Goal: Information Seeking & Learning: Learn about a topic

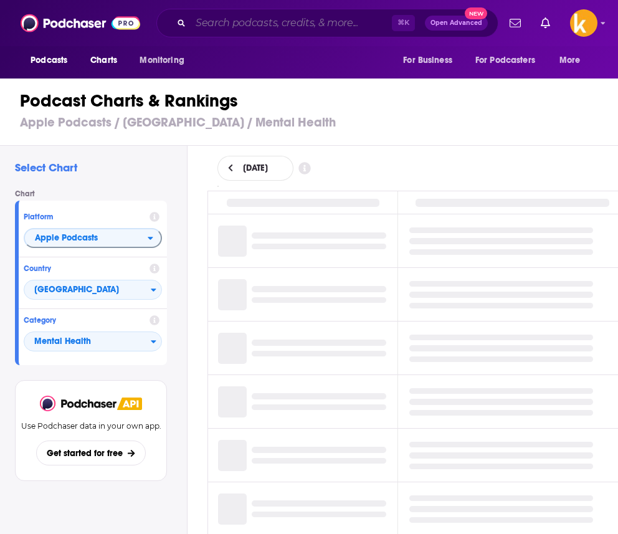
click at [328, 27] on input "Search podcasts, credits, & more..." at bounding box center [291, 23] width 201 height 20
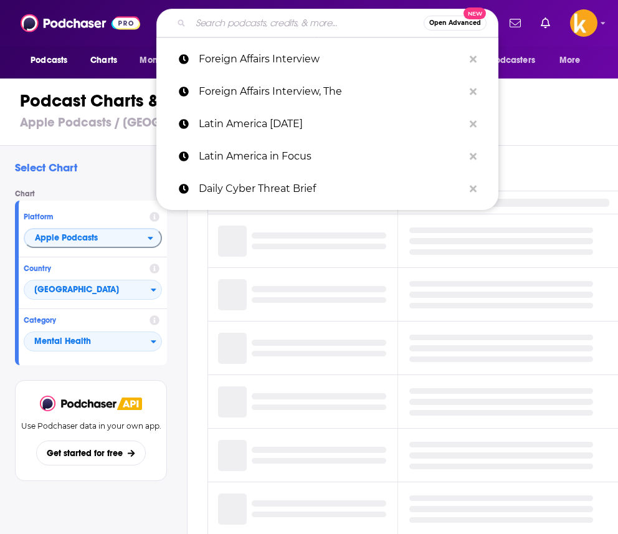
paste input "Pop Culture Happy Hour"
type input "Pop Culture Happy Hour"
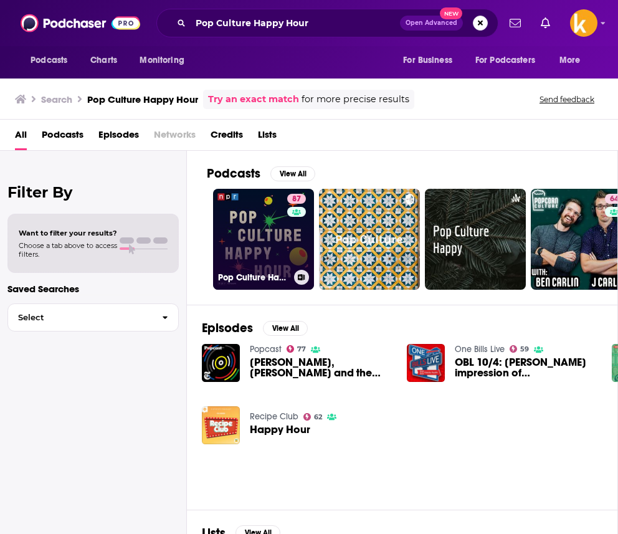
click at [261, 246] on link "87 Pop Culture Happy Hour" at bounding box center [263, 239] width 101 height 101
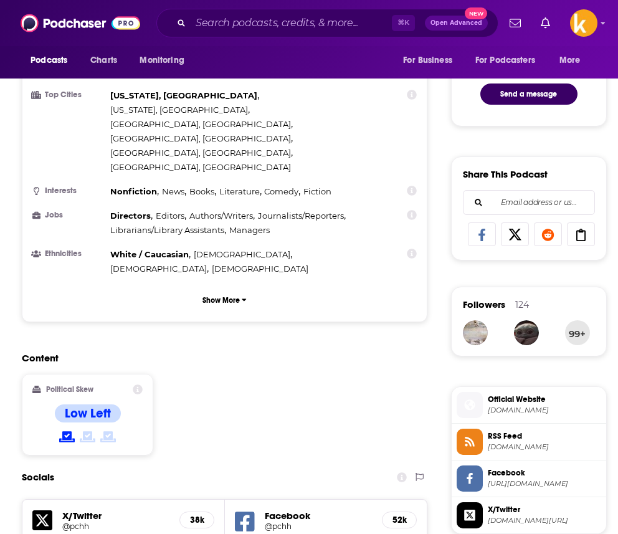
scroll to position [685, 0]
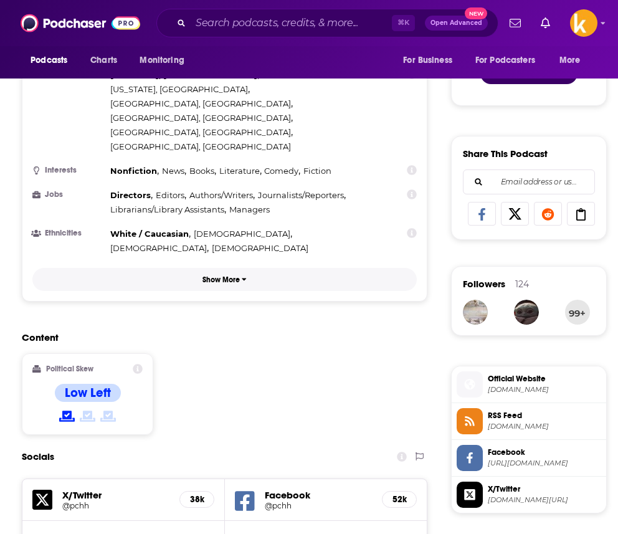
click at [242, 275] on span "button" at bounding box center [244, 279] width 5 height 9
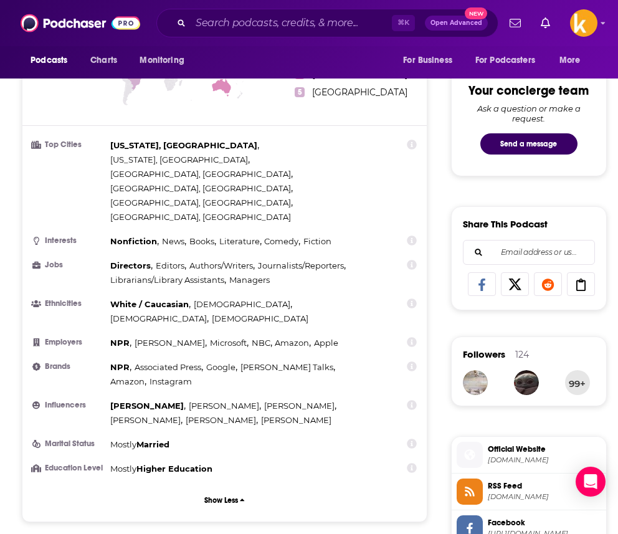
scroll to position [495, 0]
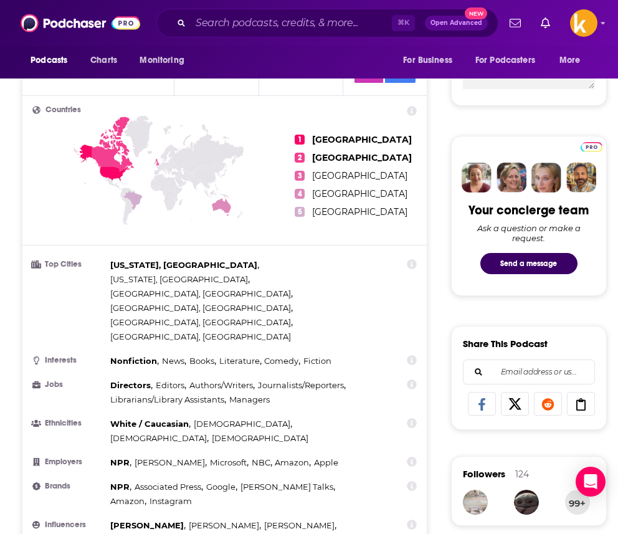
click at [412, 355] on icon at bounding box center [412, 360] width 10 height 10
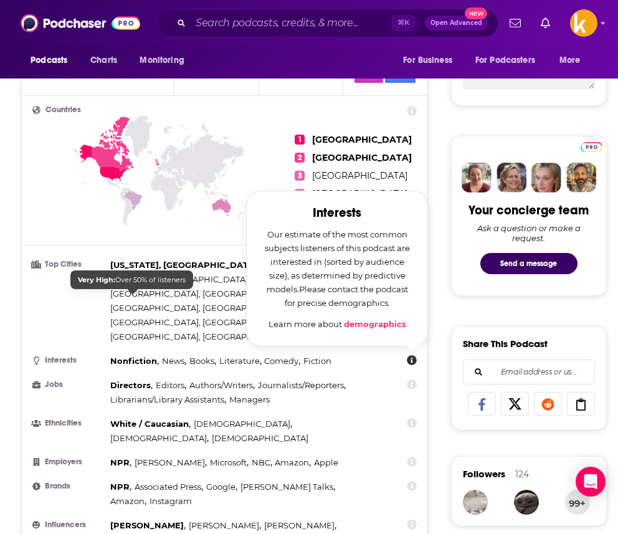
click at [152, 418] on span "White / Caucasian" at bounding box center [149, 423] width 78 height 10
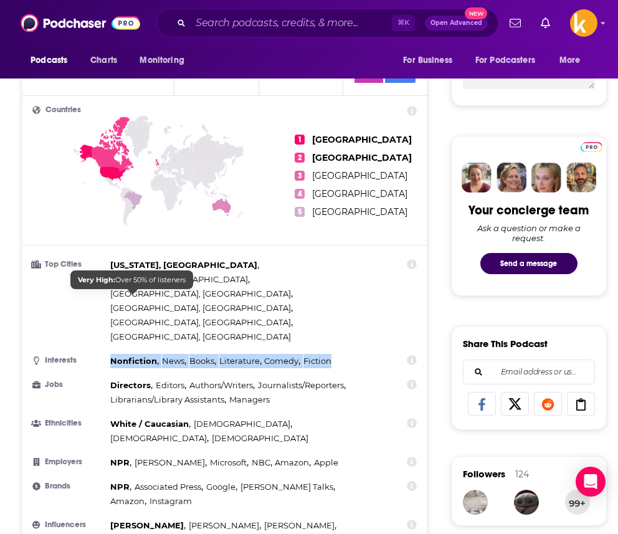
drag, startPoint x: 334, startPoint y: 296, endPoint x: 108, endPoint y: 294, distance: 226.0
click at [108, 354] on li "Interests Nonfiction , News , Books , Literature , Comedy , Fiction" at bounding box center [224, 361] width 384 height 14
copy div "Nonfiction , News , Books , Literature , Comedy , Fiction"
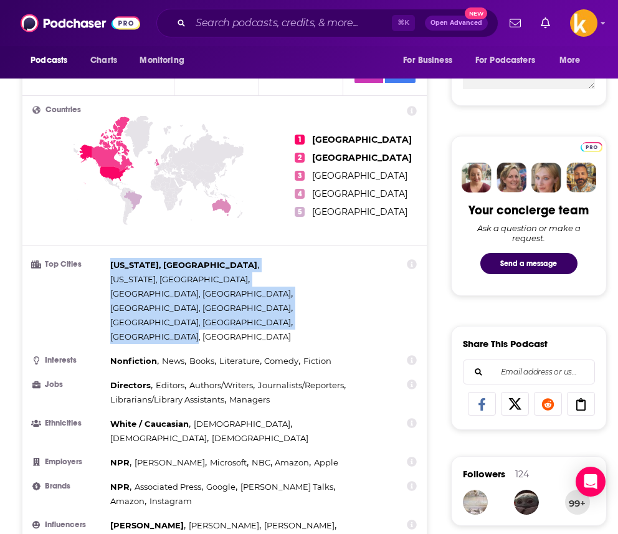
drag, startPoint x: 110, startPoint y: 253, endPoint x: 238, endPoint y: 275, distance: 129.5
click at [238, 275] on div "New York, NY , Washington, DC , Chicago, IL , Los Angeles, CA , Boston, MA , Sa…" at bounding box center [243, 301] width 266 height 86
copy div "New York, NY , Washington, DC , Chicago, IL , Los Angeles, CA , Boston, MA , Sa…"
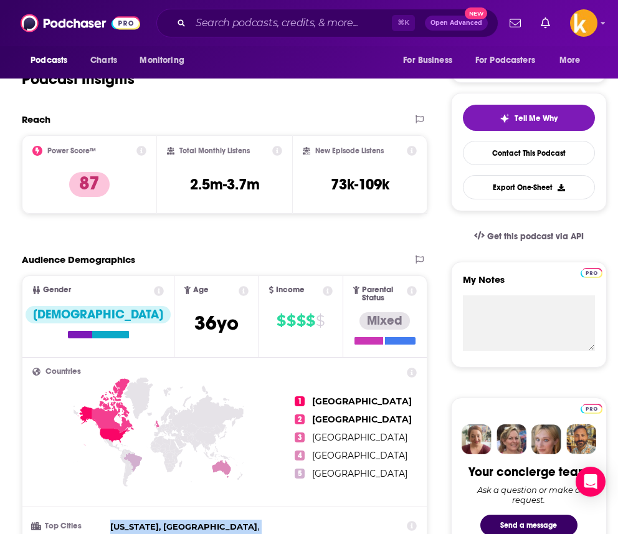
scroll to position [234, 0]
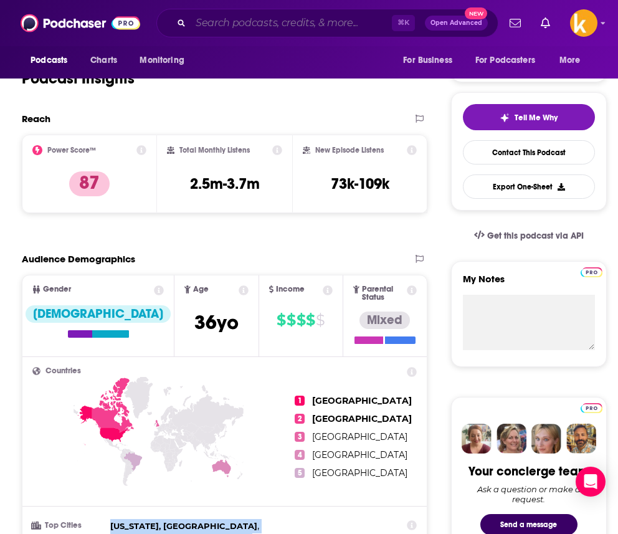
click at [244, 17] on input "Search podcasts, credits, & more..." at bounding box center [291, 23] width 201 height 20
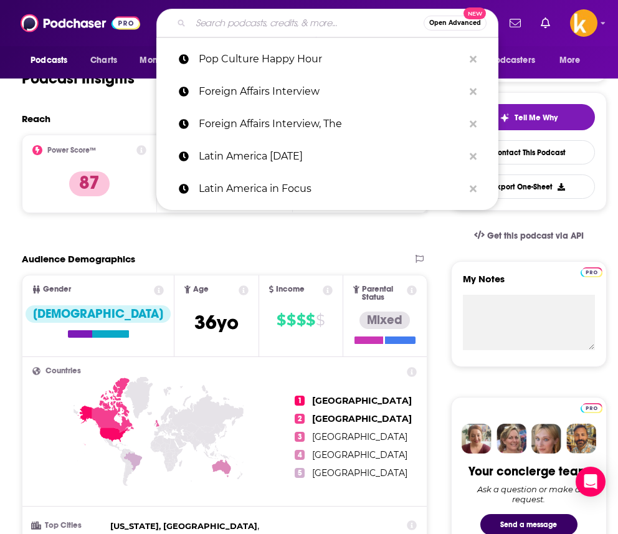
paste input "las Culturistas"
type input "las Culturistas"
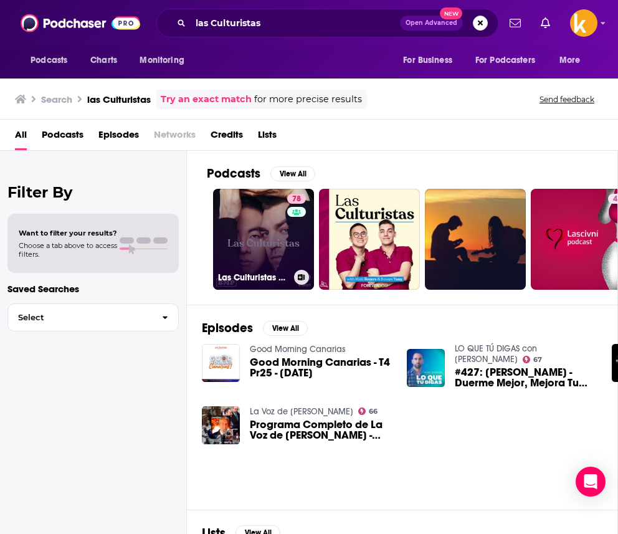
click at [271, 235] on link "78 Las Culturistas with Matt Rogers and Bowen Yang" at bounding box center [263, 239] width 101 height 101
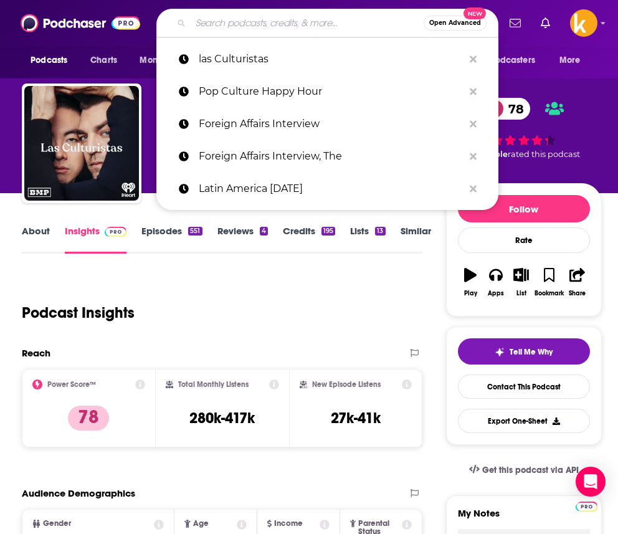
click at [265, 14] on input "Search podcasts, credits, & more..." at bounding box center [307, 23] width 233 height 20
paste input "Stuff You Should Know"
type input "Stuff You Should Know"
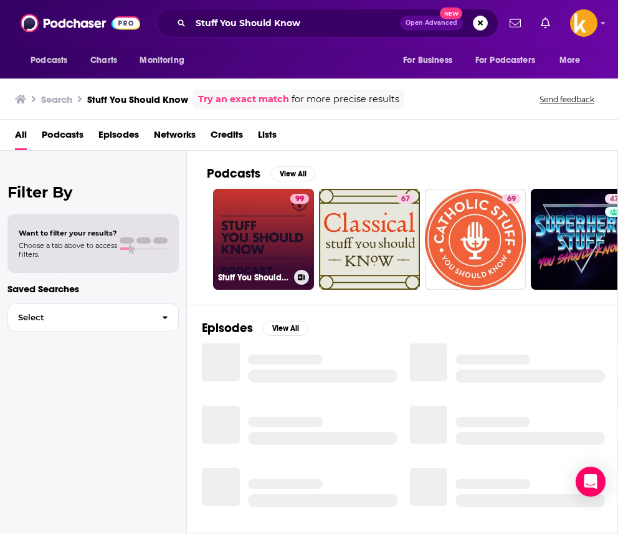
click at [285, 220] on link "99 Stuff You Should Know" at bounding box center [263, 239] width 101 height 101
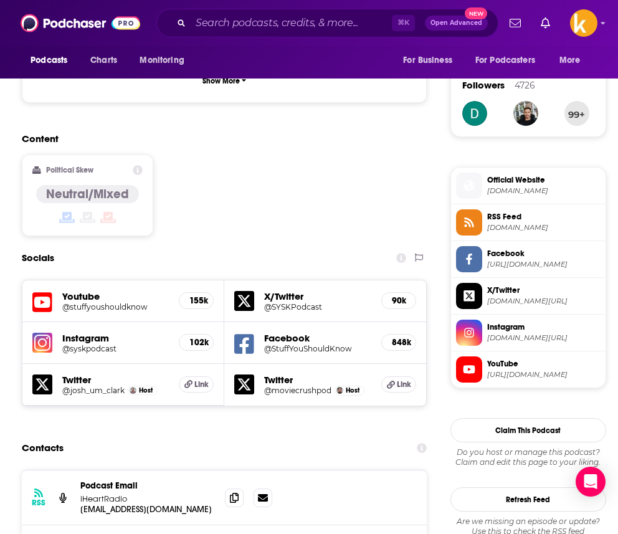
scroll to position [806, 0]
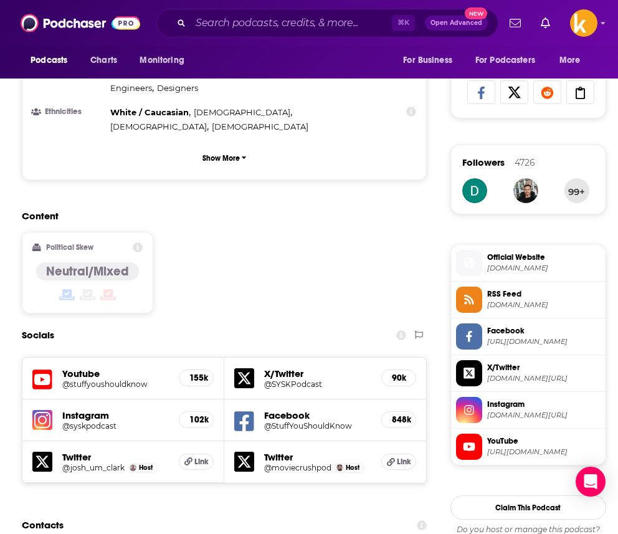
click at [39, 410] on img at bounding box center [42, 420] width 20 height 20
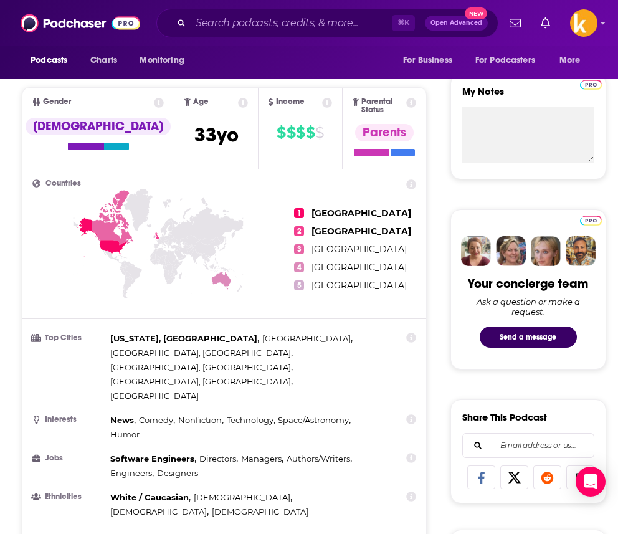
scroll to position [560, 0]
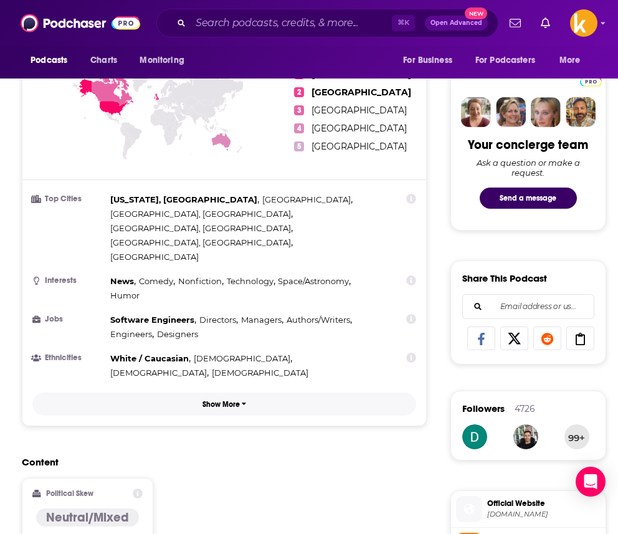
click at [225, 400] on p "Show More" at bounding box center [220, 404] width 37 height 9
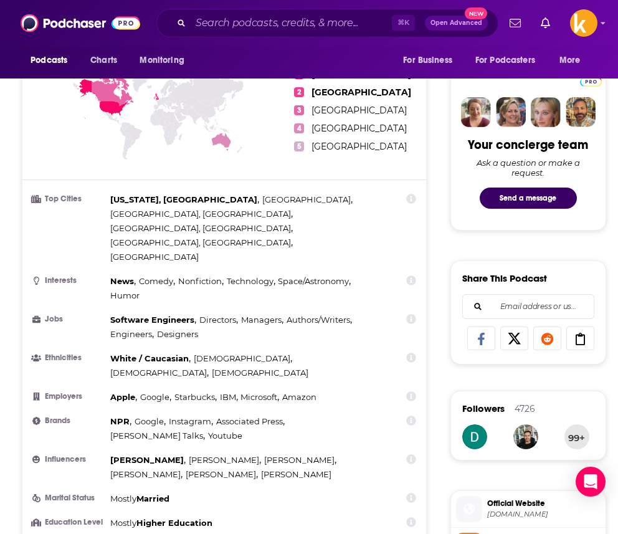
click at [225, 390] on span "IBM ," at bounding box center [229, 397] width 18 height 14
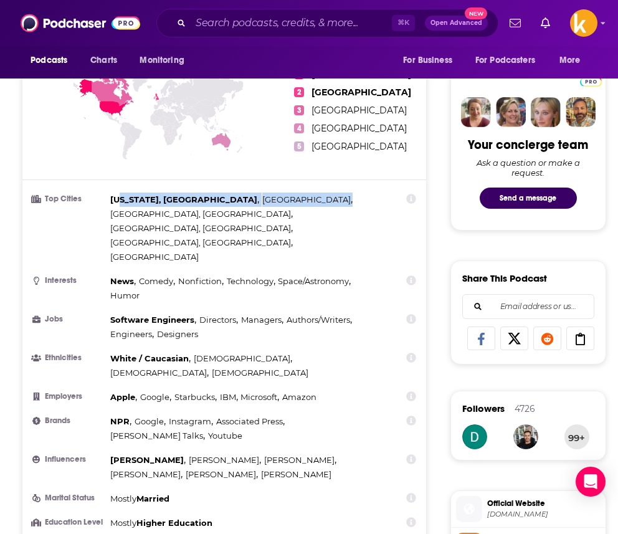
drag, startPoint x: 206, startPoint y: 211, endPoint x: 123, endPoint y: 194, distance: 85.1
click at [123, 194] on div "New York, NY , London , Chicago, IL , Los Angeles, CA , Atlanta, GA , Toronto" at bounding box center [243, 228] width 266 height 72
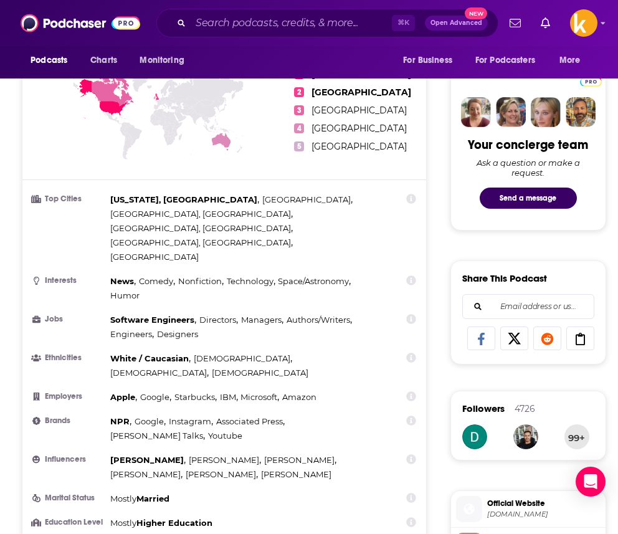
click at [100, 199] on li "Top Cities New York, NY , London , Chicago, IL , Los Angeles, CA , Atlanta, GA …" at bounding box center [224, 228] width 384 height 72
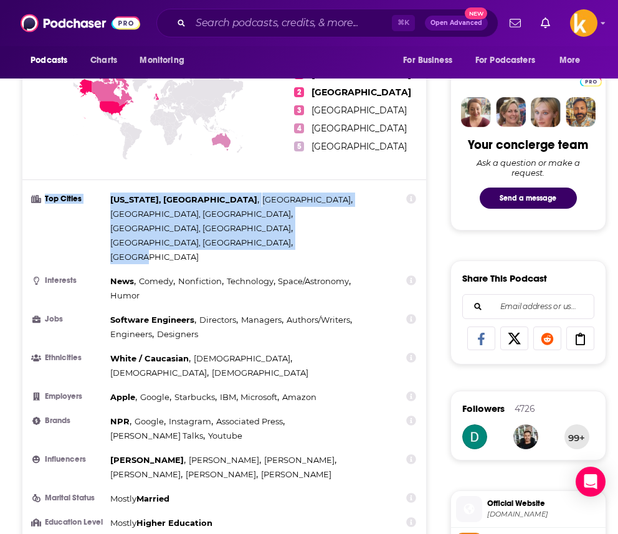
drag, startPoint x: 105, startPoint y: 191, endPoint x: 202, endPoint y: 212, distance: 98.7
click at [202, 212] on li "Top Cities New York, NY , London , Chicago, IL , Los Angeles, CA , Atlanta, GA …" at bounding box center [224, 228] width 384 height 72
copy li "Top Cities New York, NY , London , Chicago, IL , Los Angeles, CA , Atlanta, GA …"
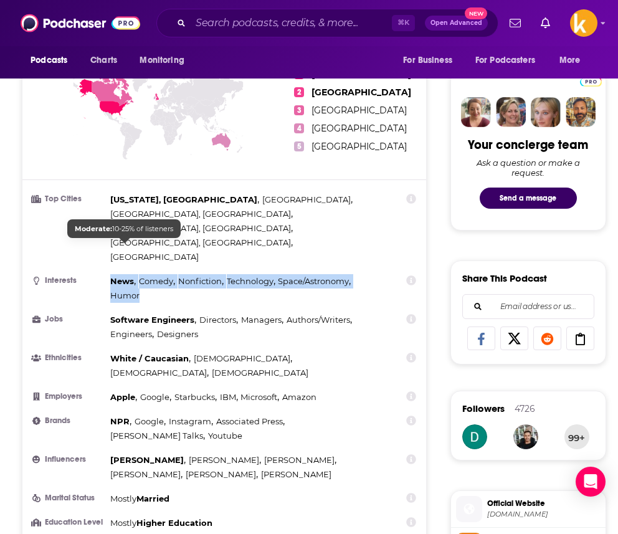
drag, startPoint x: 111, startPoint y: 228, endPoint x: 139, endPoint y: 246, distance: 33.9
click at [139, 274] on div "News , Comedy , Nonfiction , Technology , Space/Astronomy , Humor" at bounding box center [243, 288] width 266 height 29
copy div "News , Comedy , Nonfiction , Technology , Space/Astronomy , Humor"
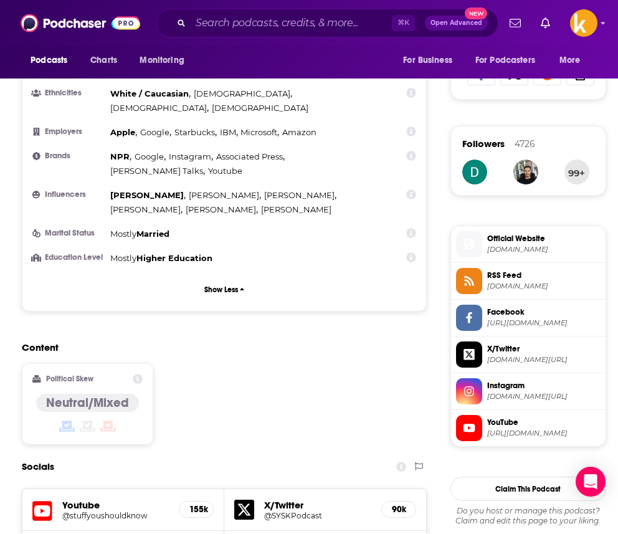
scroll to position [867, 0]
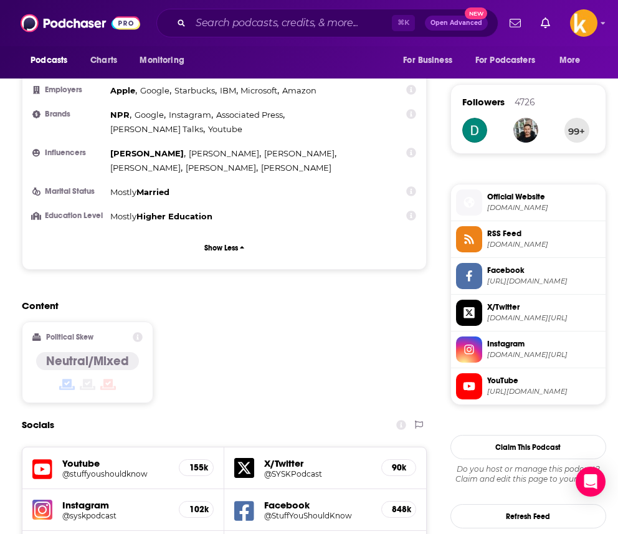
click at [43, 499] on img at bounding box center [42, 509] width 20 height 20
click at [76, 469] on h5 "@stuffyoushouldknow" at bounding box center [107, 473] width 90 height 9
click at [253, 458] on icon at bounding box center [244, 468] width 20 height 20
click at [257, 312] on div "Content Political Skew Neutral/Mixed" at bounding box center [224, 355] width 405 height 113
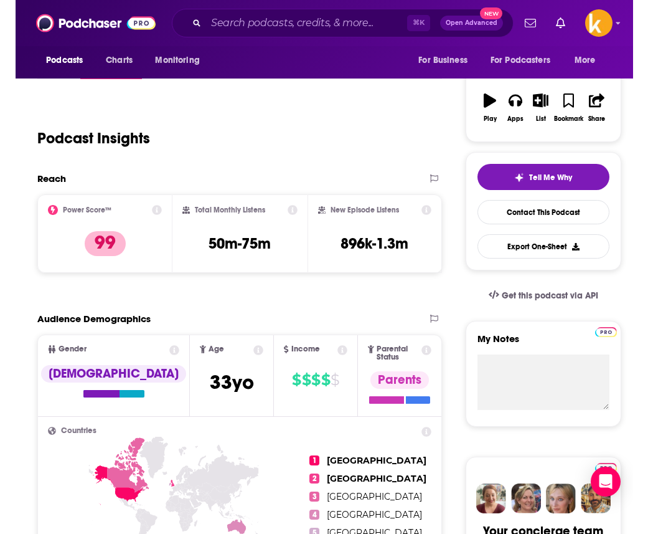
scroll to position [0, 0]
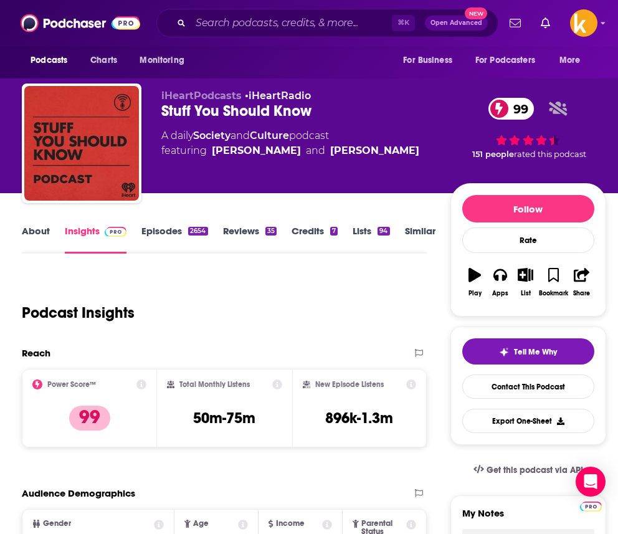
click at [199, 341] on div "Podcast Insights" at bounding box center [224, 309] width 405 height 73
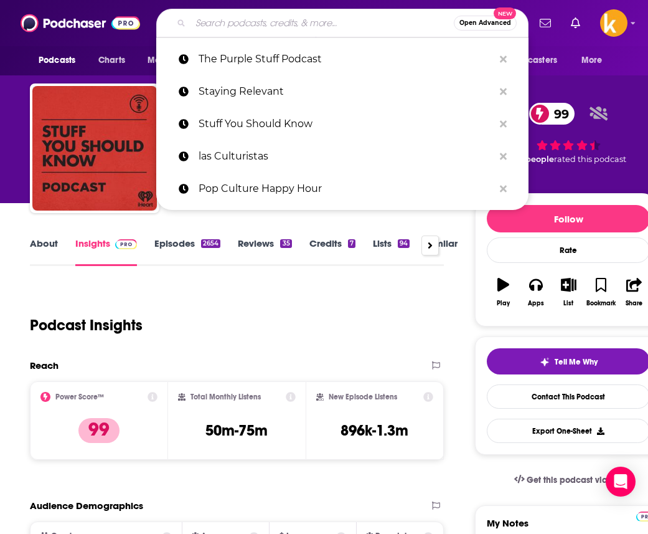
click at [255, 19] on input "Search podcasts, credits, & more..." at bounding box center [322, 23] width 263 height 20
paste input "Podcast The Business of Fashion"
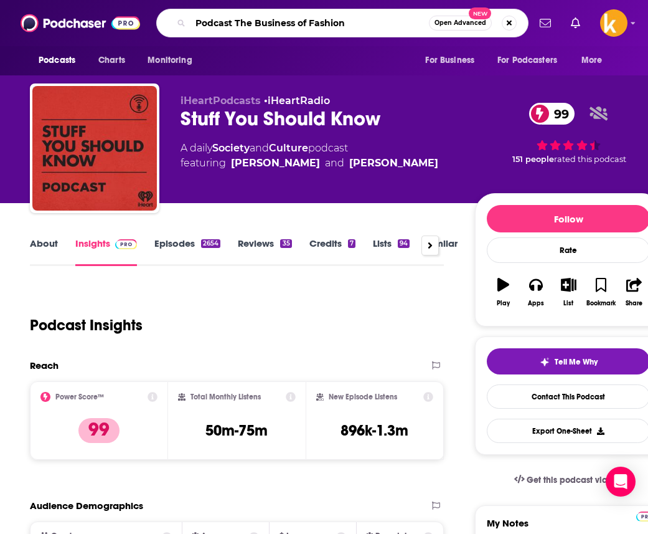
click at [208, 22] on input "Podcast The Business of Fashion" at bounding box center [310, 23] width 238 height 20
type input "The Business of Fashion"
click at [359, 21] on input "The Business of Fashion" at bounding box center [310, 23] width 238 height 20
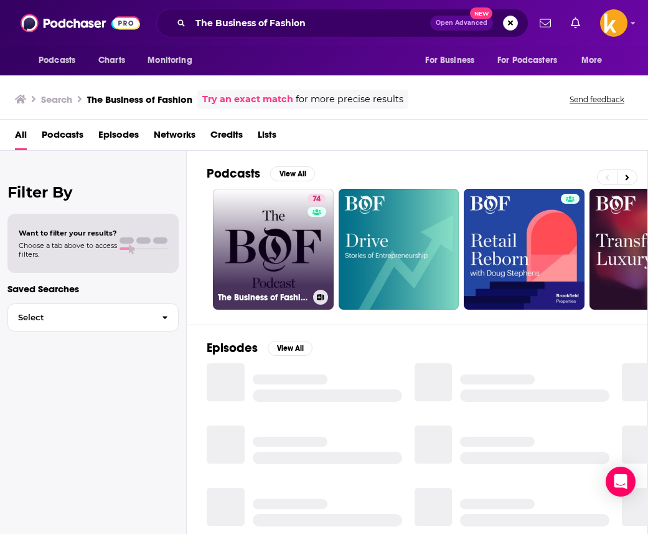
click at [277, 240] on link "74 The Business of Fashion Podcast" at bounding box center [273, 249] width 121 height 121
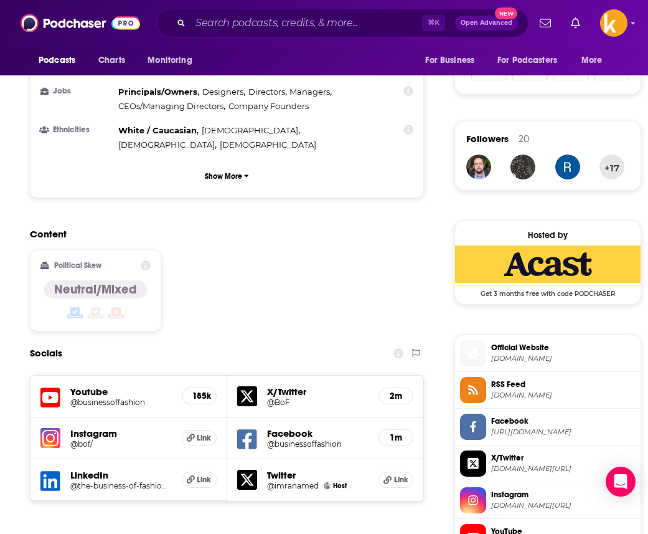
scroll to position [1035, 0]
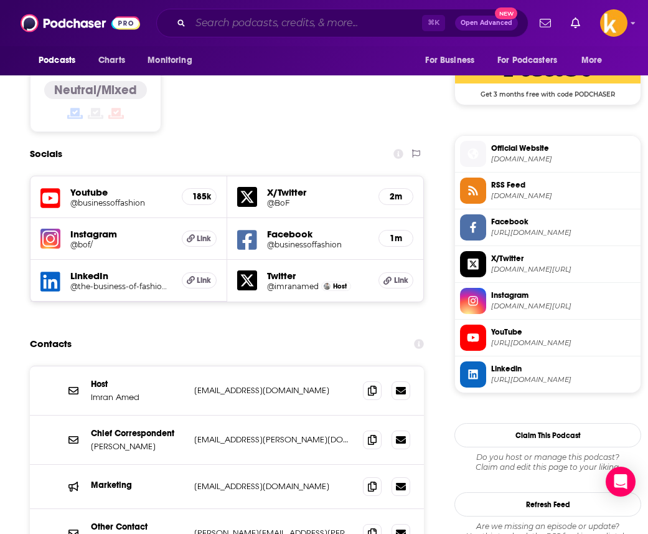
click at [248, 29] on input "Search podcasts, credits, & more..." at bounding box center [307, 23] width 232 height 20
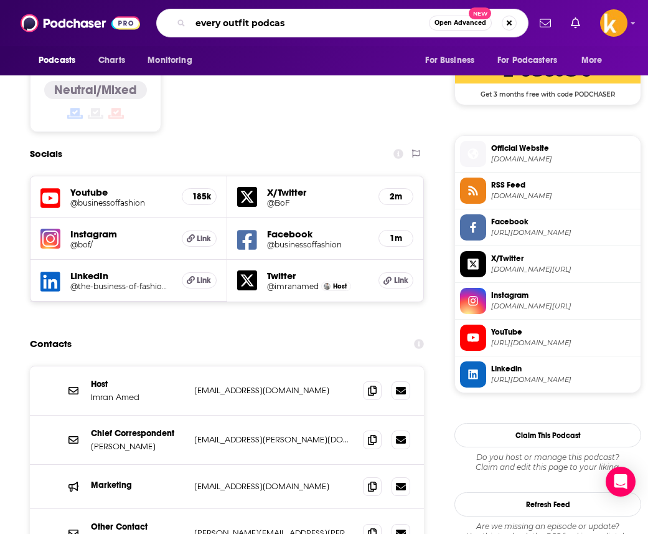
type input "every outfit podcast"
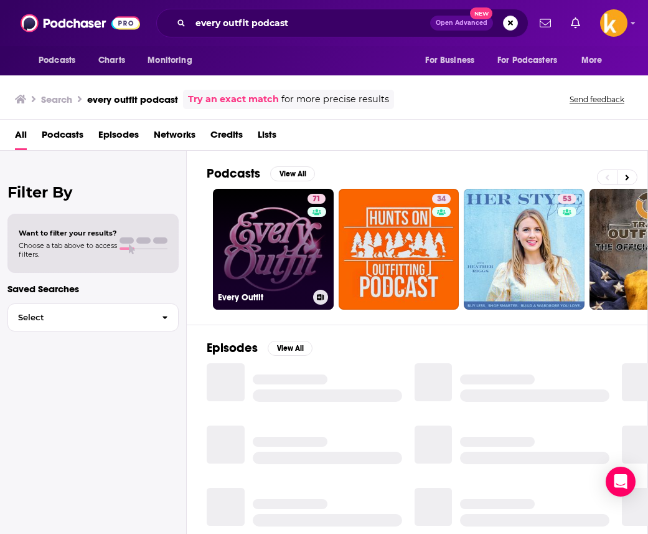
click at [282, 245] on link "71 Every Outfit" at bounding box center [273, 249] width 121 height 121
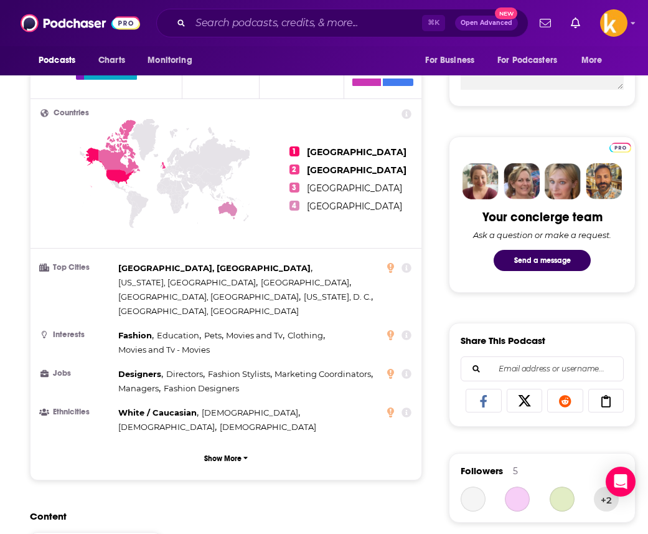
scroll to position [645, 0]
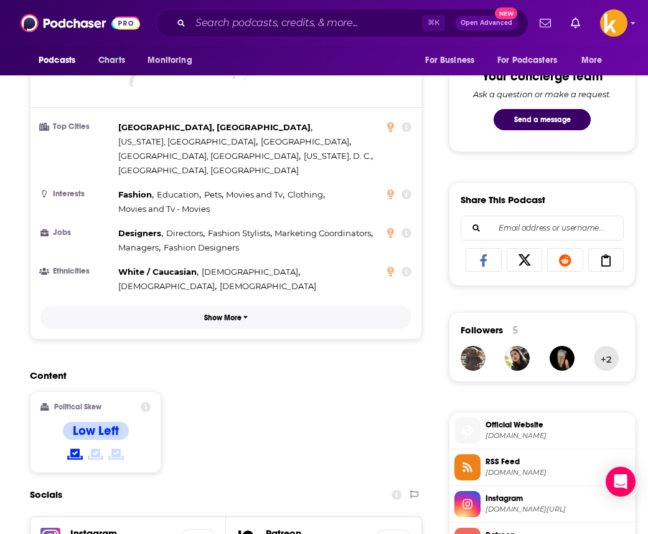
click at [222, 313] on p "Show More" at bounding box center [222, 317] width 37 height 9
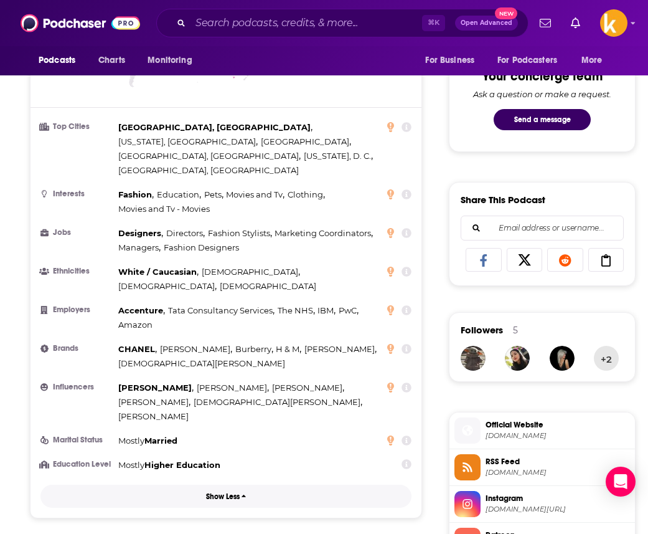
scroll to position [1058, 0]
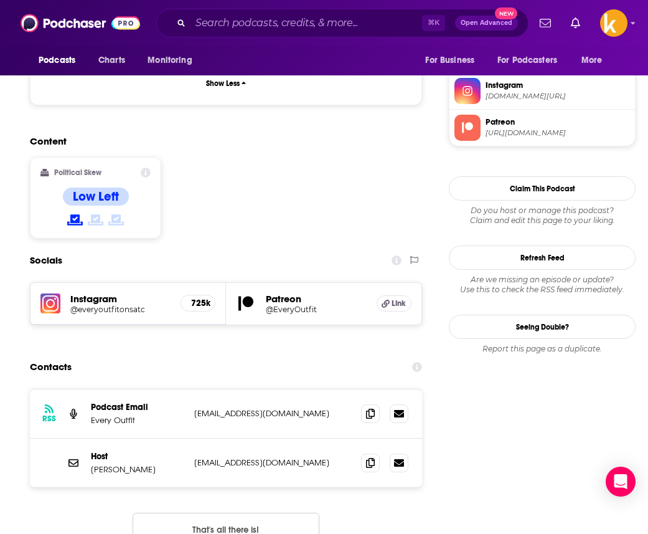
click at [171, 248] on div "Socials" at bounding box center [226, 260] width 392 height 24
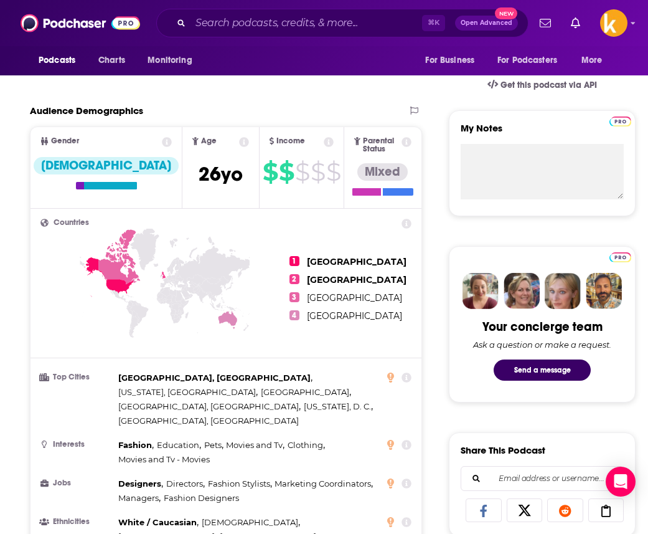
scroll to position [0, 0]
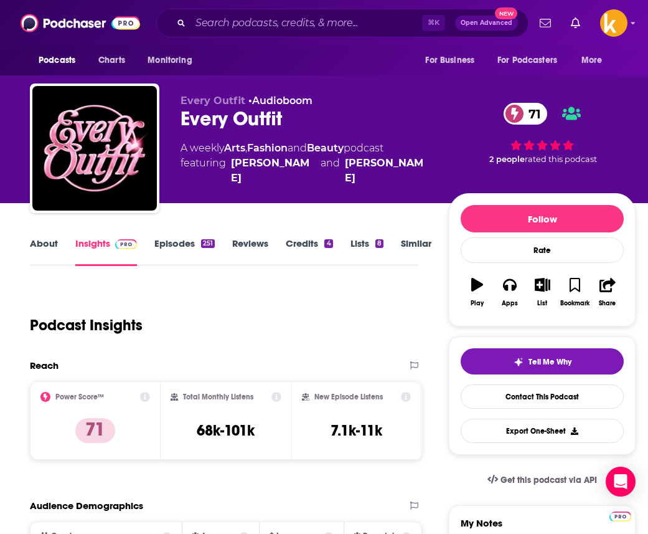
drag, startPoint x: 217, startPoint y: 162, endPoint x: 434, endPoint y: 166, distance: 216.7
click at [434, 166] on div "Every Outfit • Audioboom Every Outfit 71 A weekly Arts , Fashion and Beauty pod…" at bounding box center [408, 151] width 455 height 112
copy span "g Chelsea Fairless and Lauren Garroni"
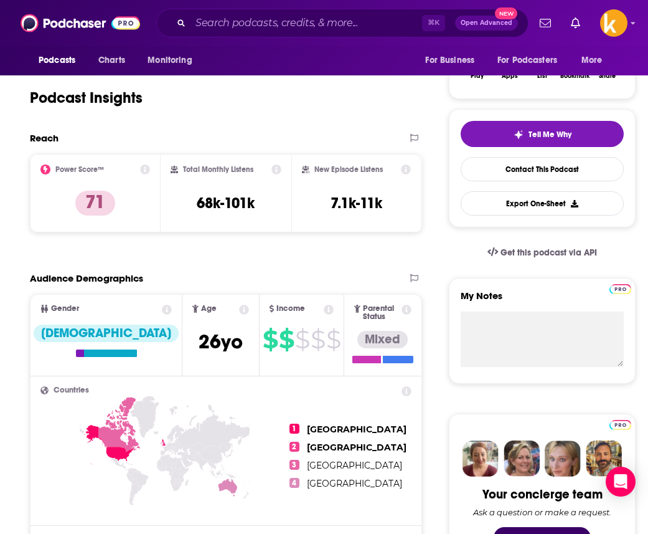
scroll to position [450, 0]
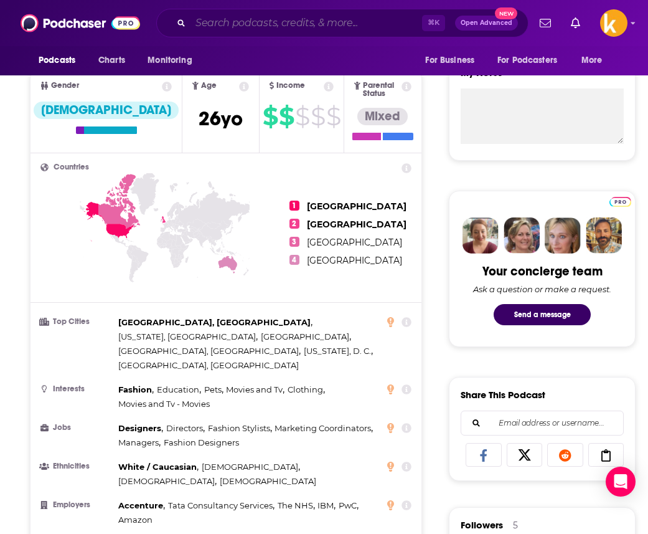
click at [276, 23] on input "Search podcasts, credits, & more..." at bounding box center [307, 23] width 232 height 20
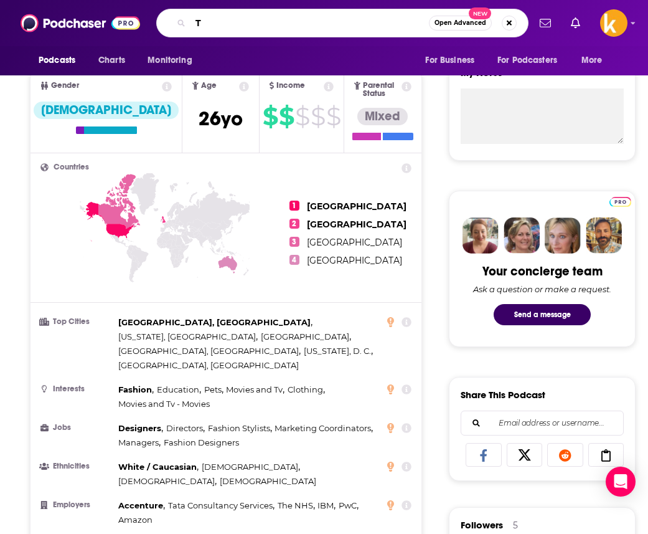
paste input "he Who What Wear Podcast"
type input "The Who What Wear Podcast"
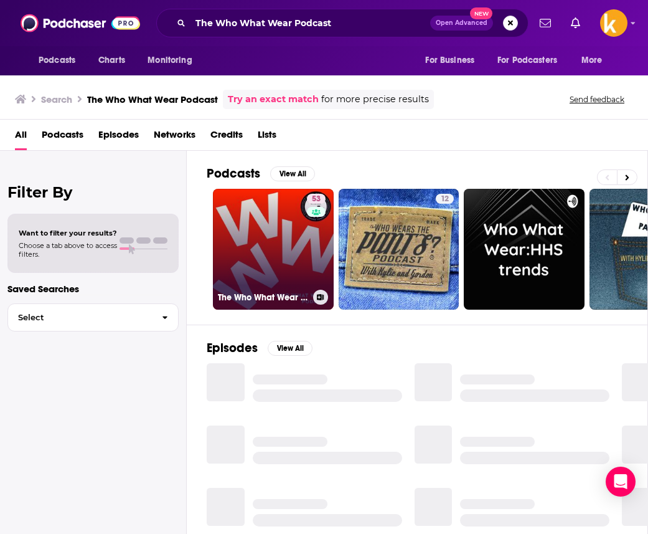
click at [255, 253] on link "53 The Who What Wear Podcast" at bounding box center [273, 249] width 121 height 121
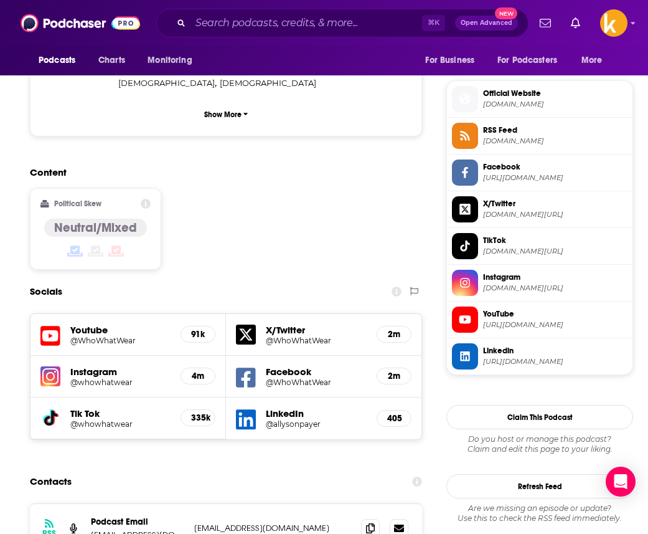
scroll to position [907, 0]
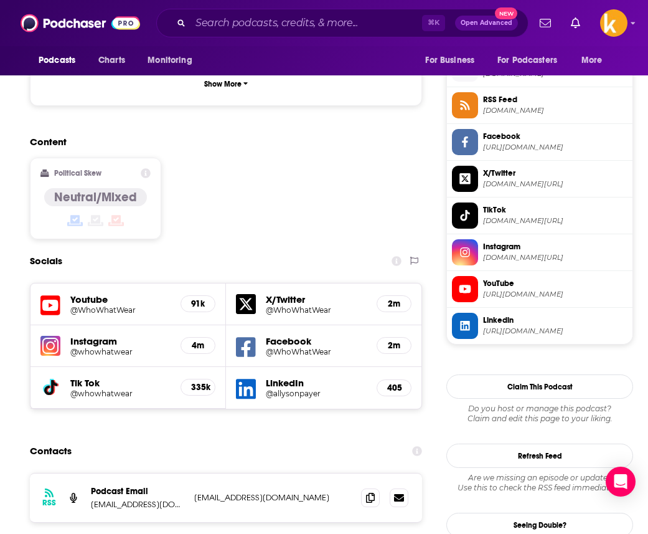
click at [51, 336] on img at bounding box center [50, 346] width 20 height 20
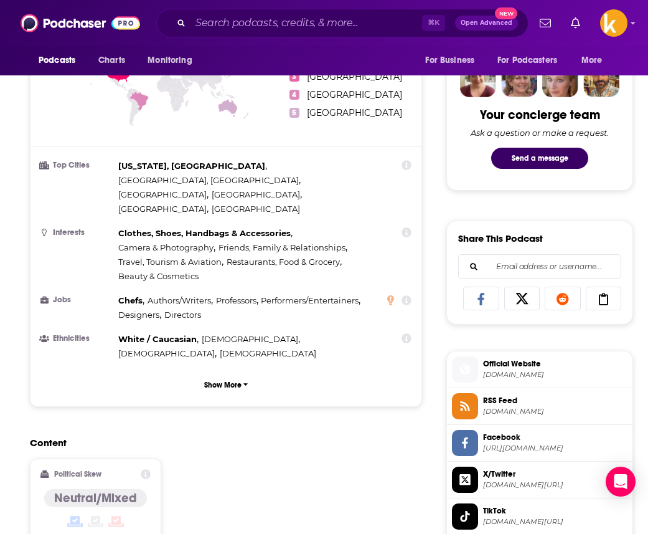
scroll to position [598, 0]
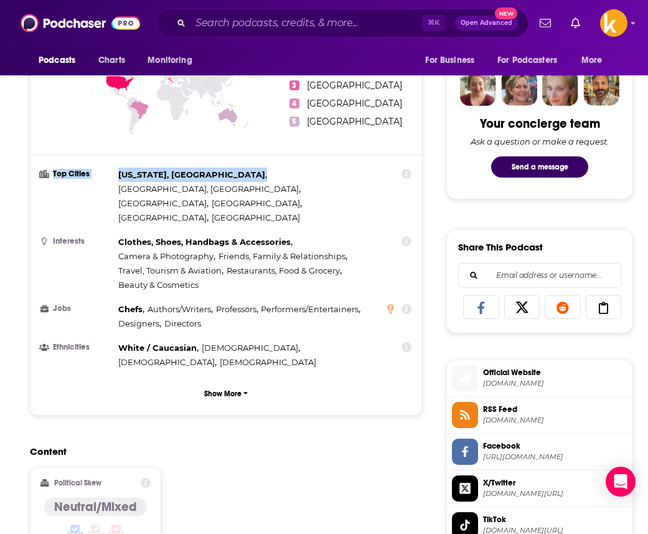
drag, startPoint x: 166, startPoint y: 183, endPoint x: 109, endPoint y: 166, distance: 59.1
click at [109, 167] on li "Top Cities New York, NY , Los Angeles, CA , London , Paris , Melbourne , Moscow" at bounding box center [225, 195] width 371 height 57
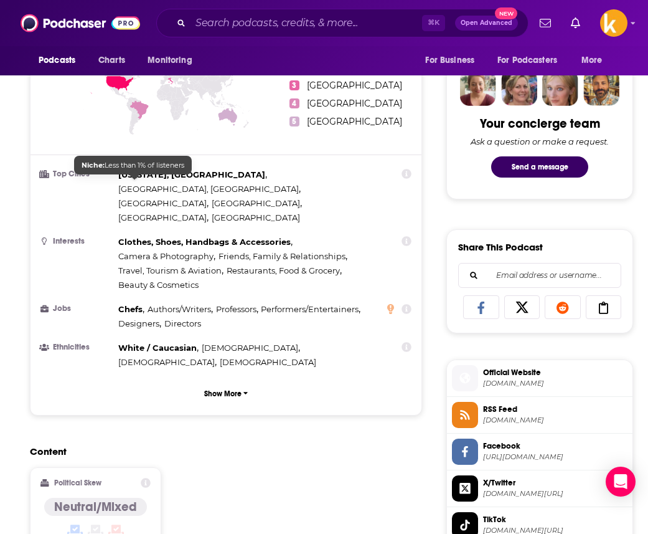
click at [169, 198] on ul "Top Cities New York, NY , Los Angeles, CA , London , Paris , Melbourne , Moscow…" at bounding box center [225, 268] width 371 height 202
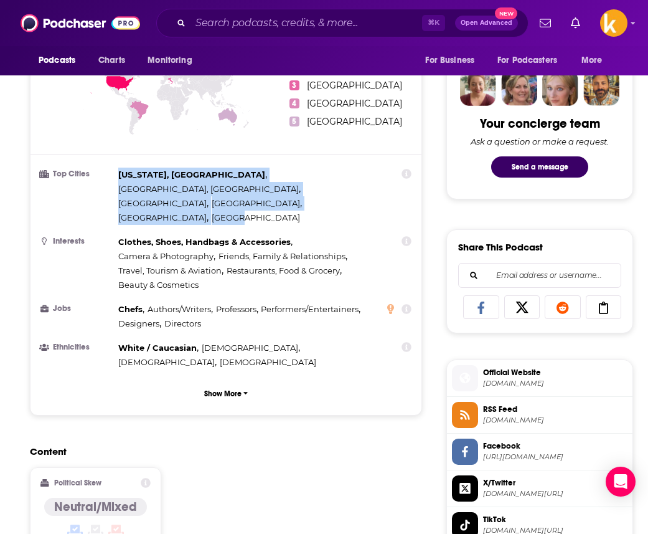
drag, startPoint x: 116, startPoint y: 165, endPoint x: 159, endPoint y: 191, distance: 50.5
click at [159, 191] on ul "Top Cities New York, NY , Los Angeles, CA , London , Paris , Melbourne , Moscow…" at bounding box center [225, 268] width 371 height 202
copy div "New York, NY , Los Angeles, CA , London , Paris , Melbourne , Moscow"
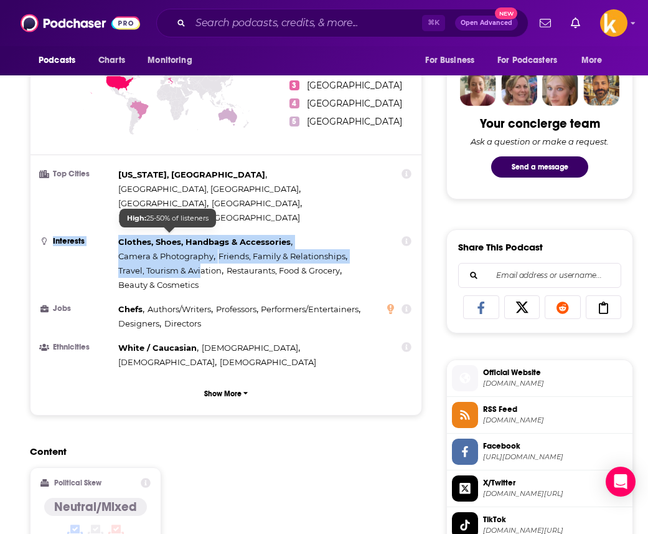
drag, startPoint x: 130, startPoint y: 203, endPoint x: 200, endPoint y: 232, distance: 76.0
click at [200, 235] on li "Interests Clothes, Shoes, Handbags & Accessories , Camera & Photography , Frien…" at bounding box center [225, 263] width 371 height 57
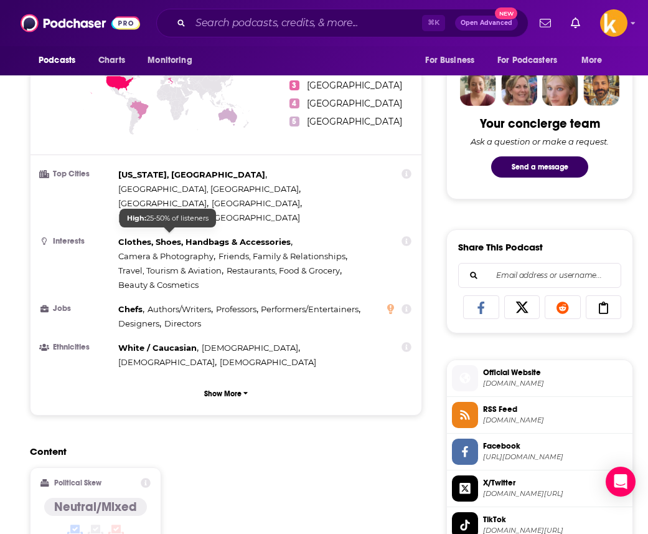
click at [223, 251] on div "Clothes, Shoes, Handbags & Accessories , Camera & Photography , Friends, Family…" at bounding box center [251, 263] width 266 height 57
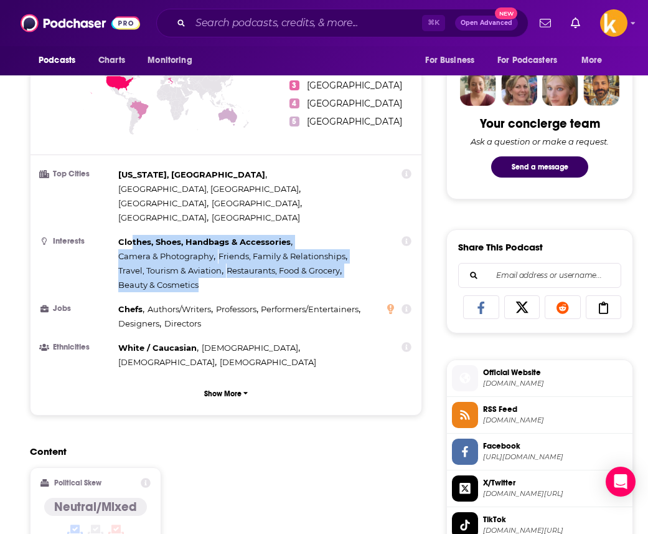
drag, startPoint x: 205, startPoint y: 251, endPoint x: 133, endPoint y: 208, distance: 84.0
click at [133, 235] on div "Clothes, Shoes, Handbags & Accessories , Camera & Photography , Friends, Family…" at bounding box center [251, 263] width 266 height 57
click at [133, 280] on span "Beauty & Cosmetics" at bounding box center [158, 285] width 80 height 10
drag, startPoint x: 113, startPoint y: 203, endPoint x: 202, endPoint y: 252, distance: 101.4
click at [202, 252] on li "Interests Clothes, Shoes, Handbags & Accessories , Camera & Photography , Frien…" at bounding box center [225, 263] width 371 height 57
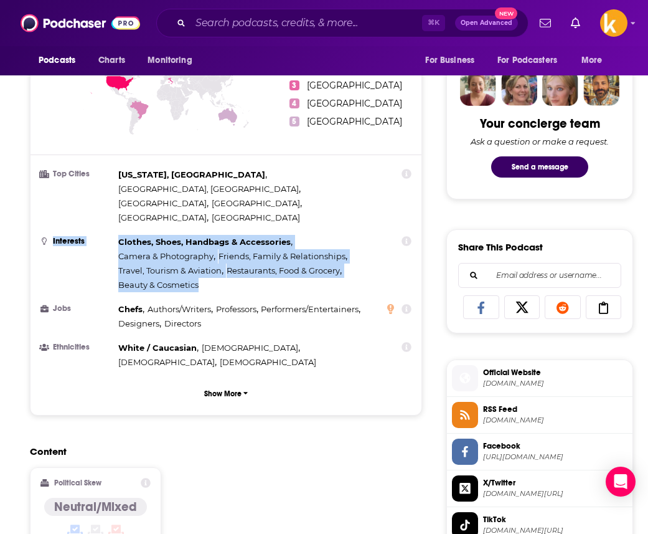
copy li "Interests Clothes, Shoes, Handbags & Accessories , Camera & Photography , Frien…"
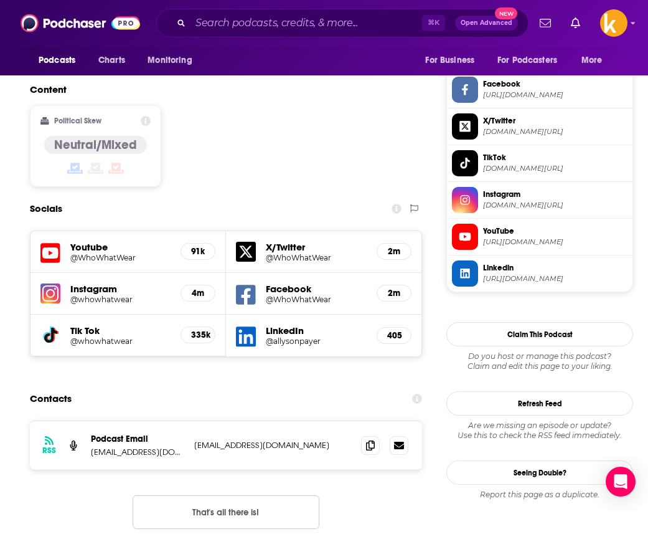
click at [50, 327] on icon at bounding box center [50, 334] width 13 height 15
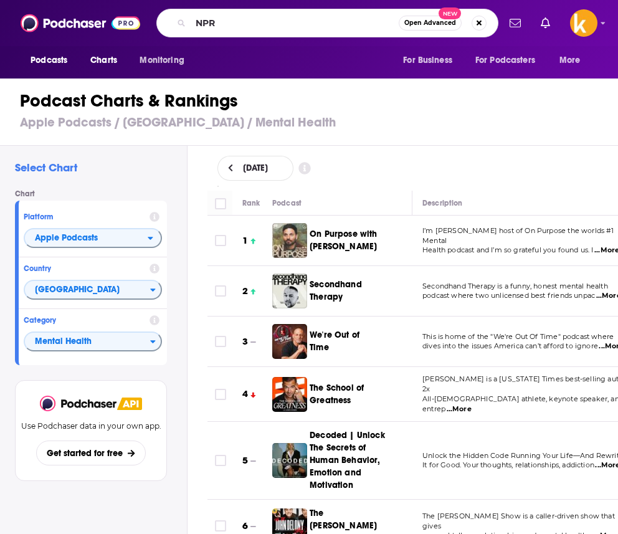
click at [259, 34] on div "NPR Open Advanced New" at bounding box center [327, 23] width 342 height 29
click at [204, 19] on input "NPR" at bounding box center [295, 23] width 208 height 20
type input "Pop Culture Happy Hour"
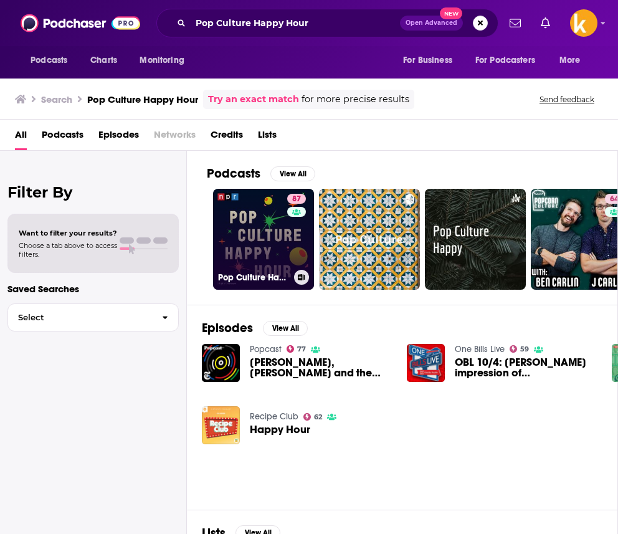
click at [281, 243] on link "87 Pop Culture Happy Hour" at bounding box center [263, 239] width 101 height 101
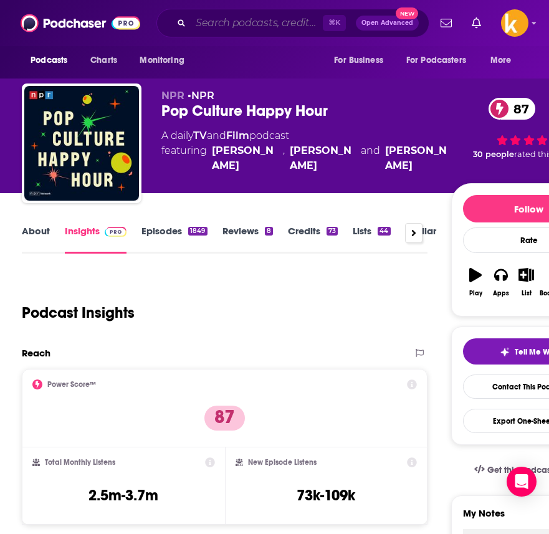
click at [221, 22] on input "Search podcasts, credits, & more..." at bounding box center [257, 23] width 132 height 20
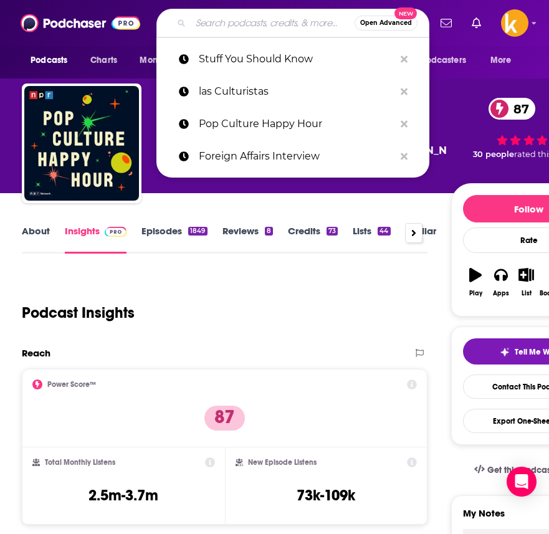
paste input "Staying Relevant"
type input "Staying Relevant"
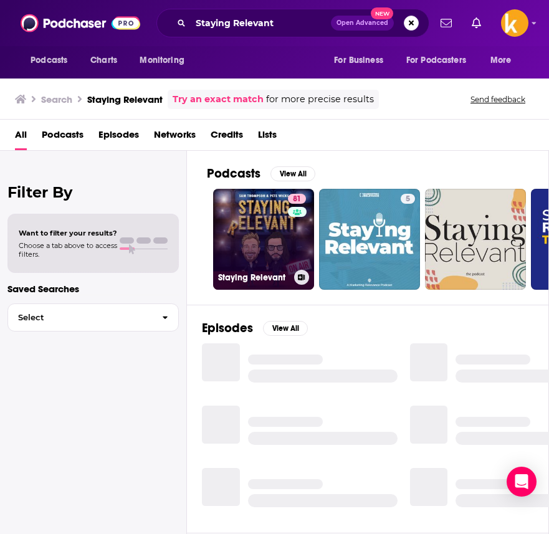
click at [253, 252] on link "81 Staying Relevant" at bounding box center [263, 239] width 101 height 101
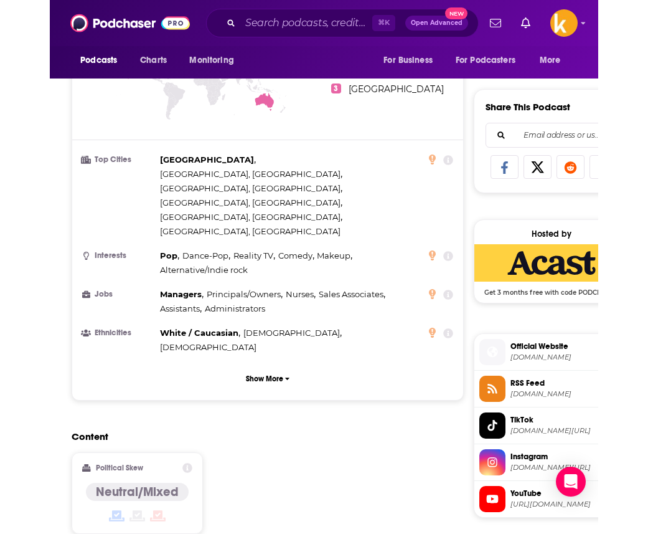
scroll to position [956, 0]
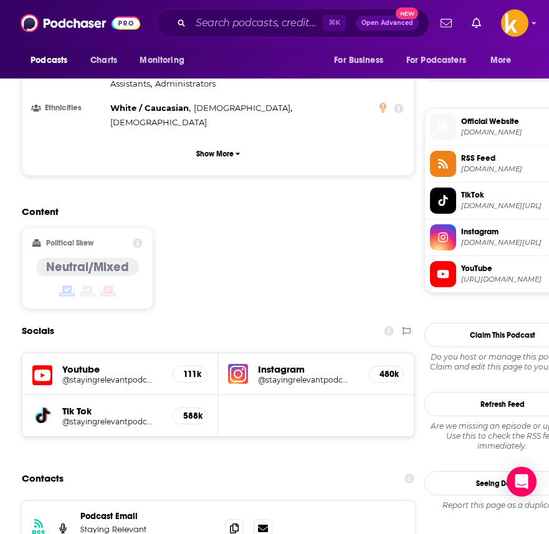
click at [39, 408] on icon at bounding box center [42, 415] width 13 height 15
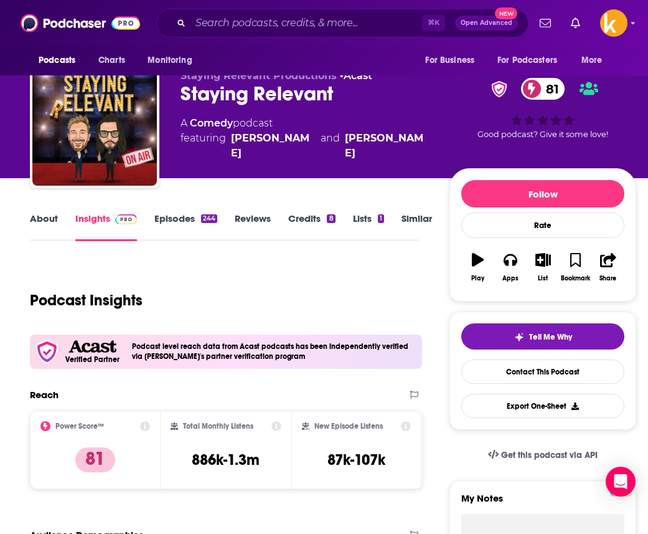
scroll to position [0, 0]
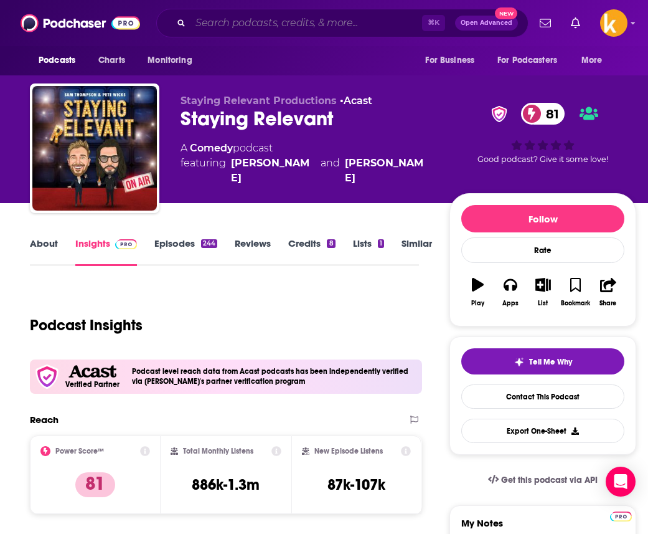
click at [258, 25] on input "Search podcasts, credits, & more..." at bounding box center [307, 23] width 232 height 20
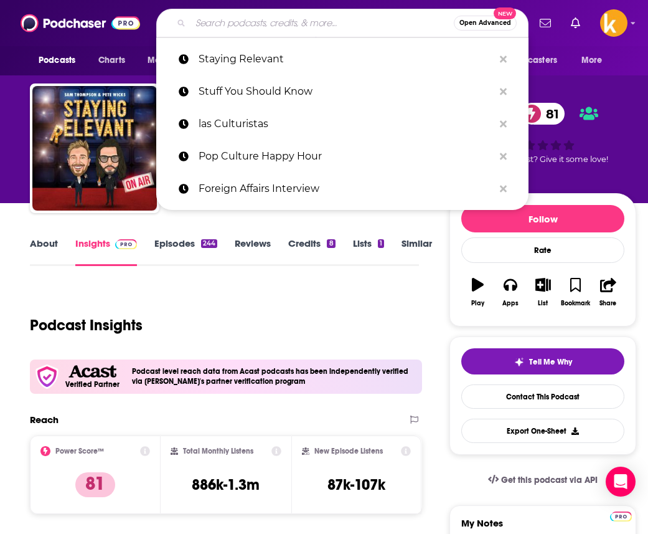
paste input "The Purple Stuff Podcast"
type input "The Purple Stuff Podcast"
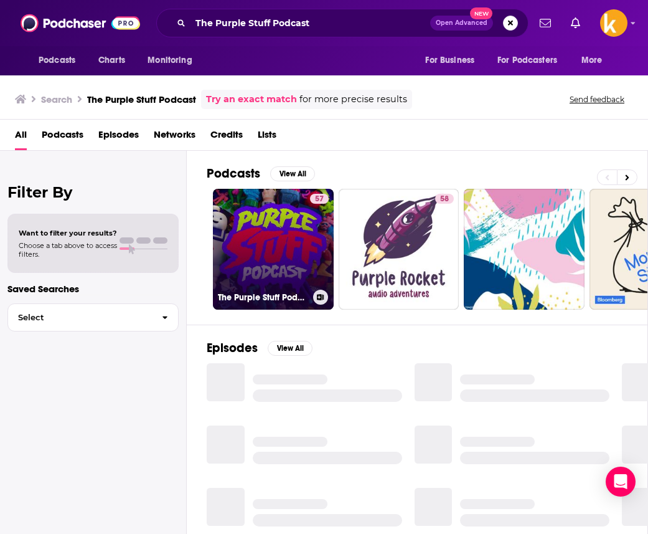
click at [240, 207] on link "57 The Purple Stuff Podcast" at bounding box center [273, 249] width 121 height 121
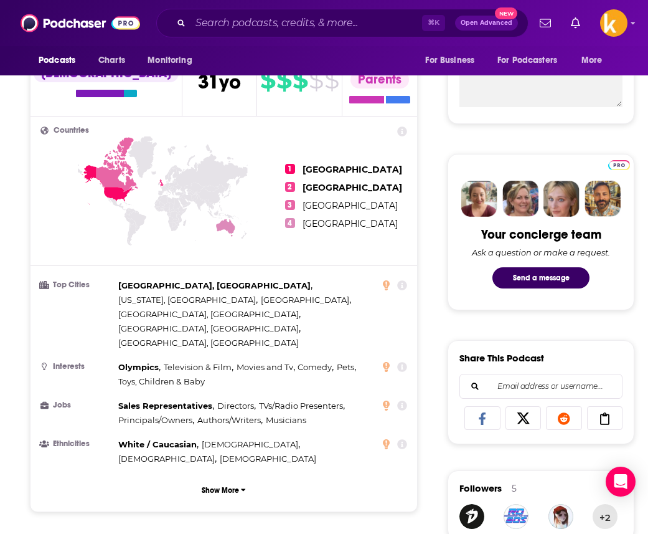
scroll to position [492, 0]
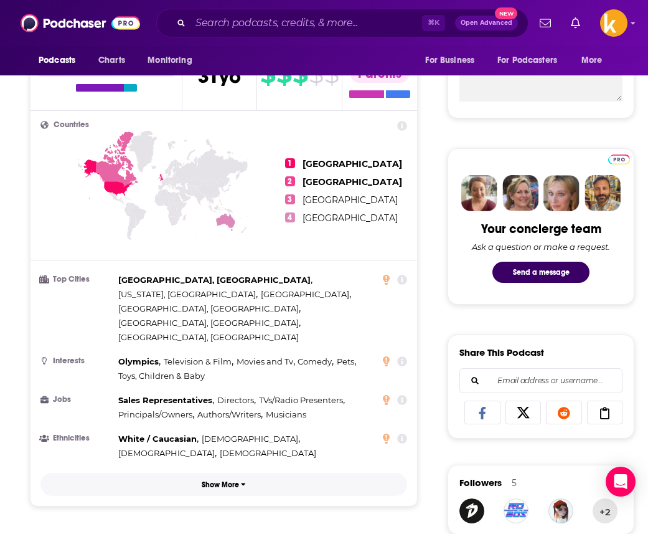
click at [241, 480] on icon "button" at bounding box center [243, 483] width 5 height 7
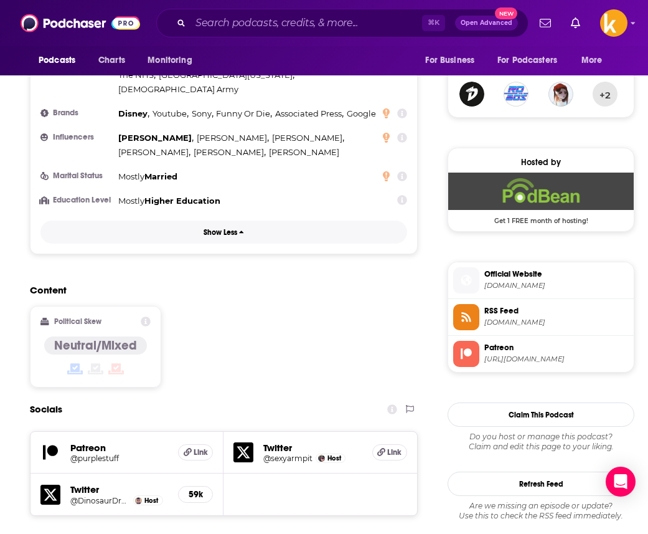
scroll to position [914, 0]
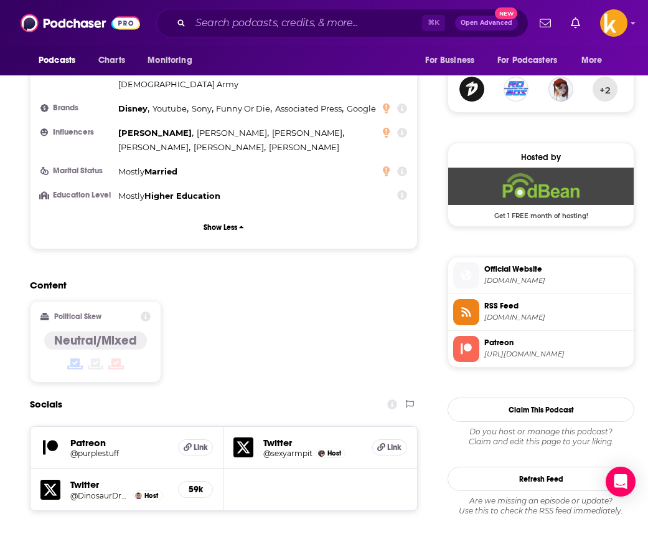
click at [53, 479] on icon at bounding box center [50, 489] width 20 height 20
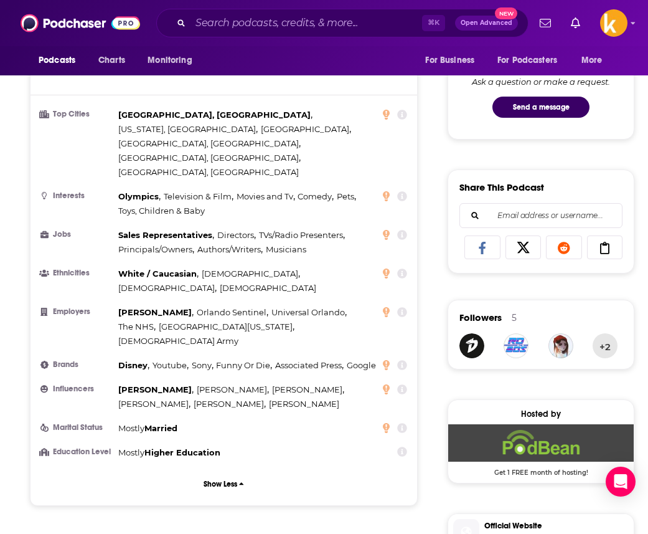
scroll to position [0, 0]
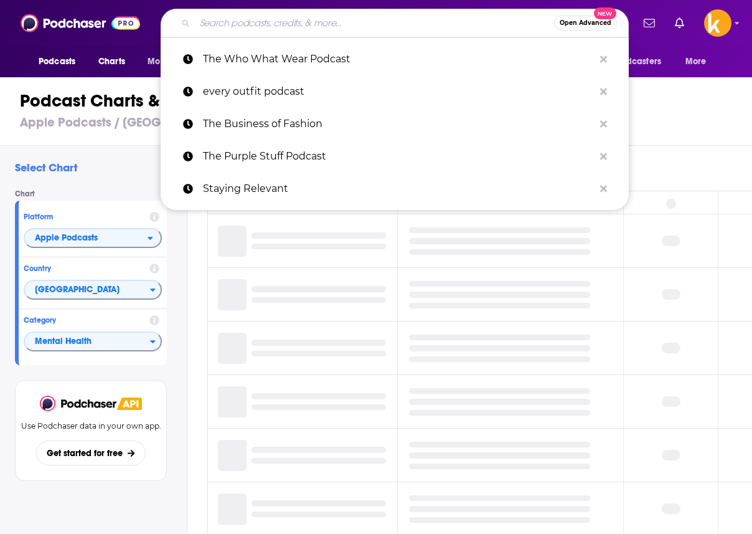
click at [354, 26] on input "Search podcasts, credits, & more..." at bounding box center [374, 23] width 359 height 20
paste input "The Carpool with Kelly and Lizz"
type input "The Carpool with Kelly and Lizz"
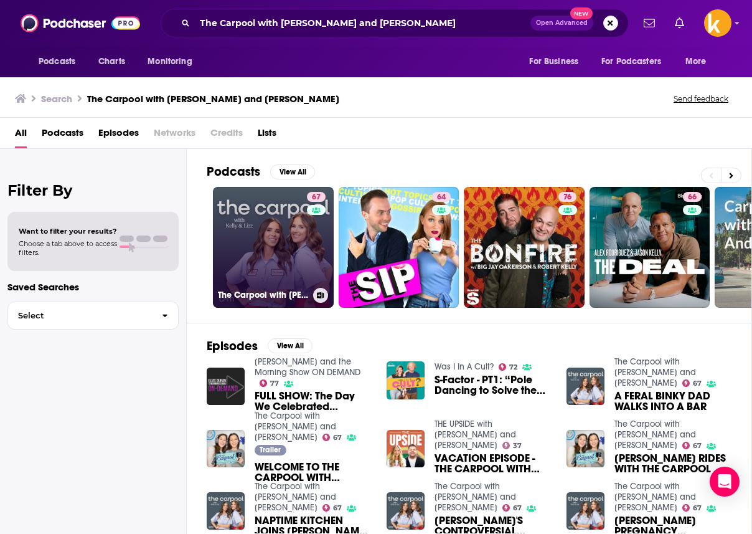
click at [259, 244] on link "67 The Carpool with Kelly and Lizz" at bounding box center [273, 247] width 121 height 121
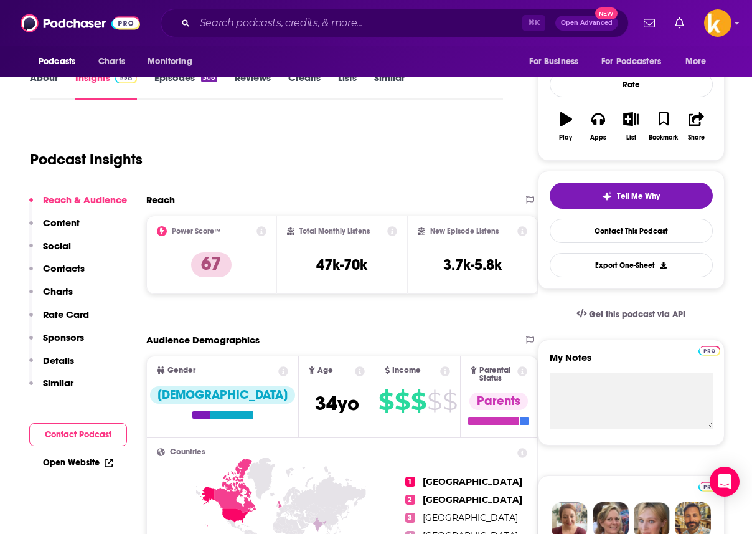
scroll to position [626, 0]
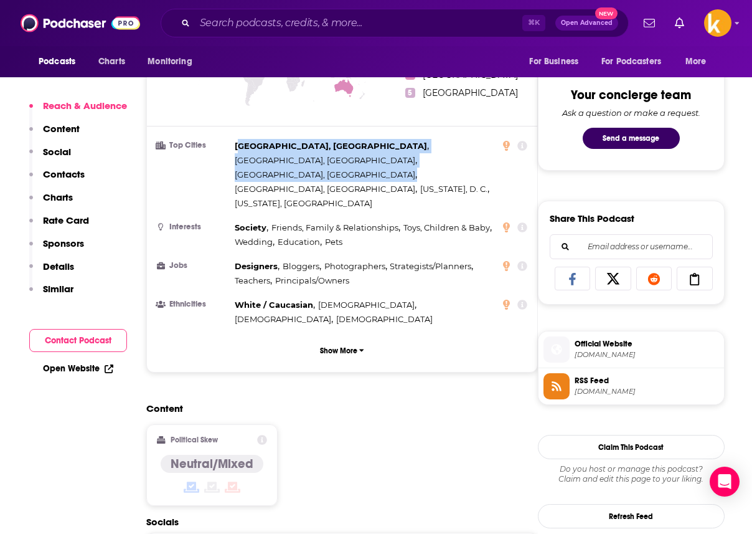
drag, startPoint x: 377, startPoint y: 156, endPoint x: 242, endPoint y: 145, distance: 134.9
click at [242, 145] on div "Manhattan, NY , Arlington, VA , Madison, WI , San Francisco, CA , Washington, D…" at bounding box center [368, 175] width 266 height 72
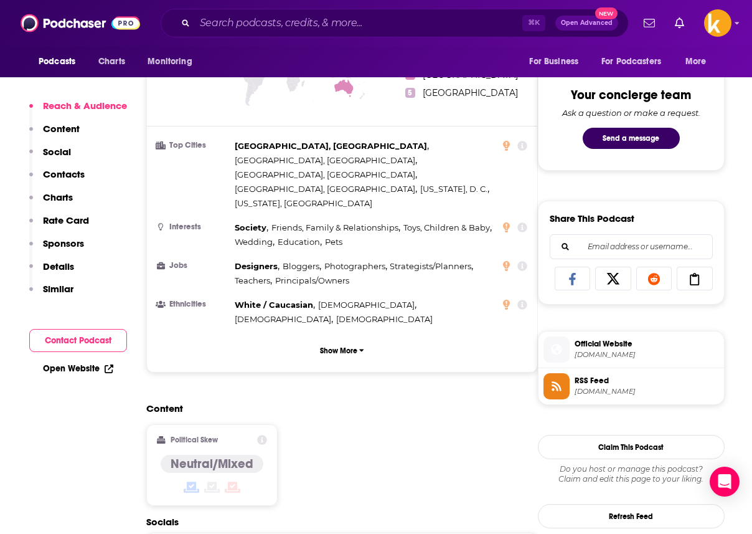
click at [190, 170] on ul "Top Cities Manhattan, NY , Arlington, VA , Madison, WI , San Francisco, CA , Wa…" at bounding box center [342, 232] width 370 height 187
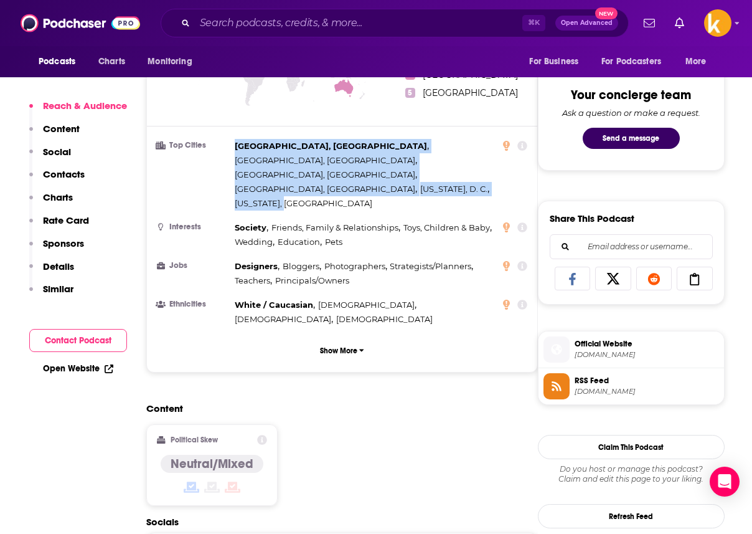
drag, startPoint x: 232, startPoint y: 135, endPoint x: 370, endPoint y: 160, distance: 140.4
click at [370, 160] on li "Top Cities Manhattan, NY , Arlington, VA , Madison, WI , San Francisco, CA , Wa…" at bounding box center [342, 175] width 370 height 72
copy div "Manhattan, NY , Arlington, VA , Madison, WI , San Francisco, CA , Washington, D…"
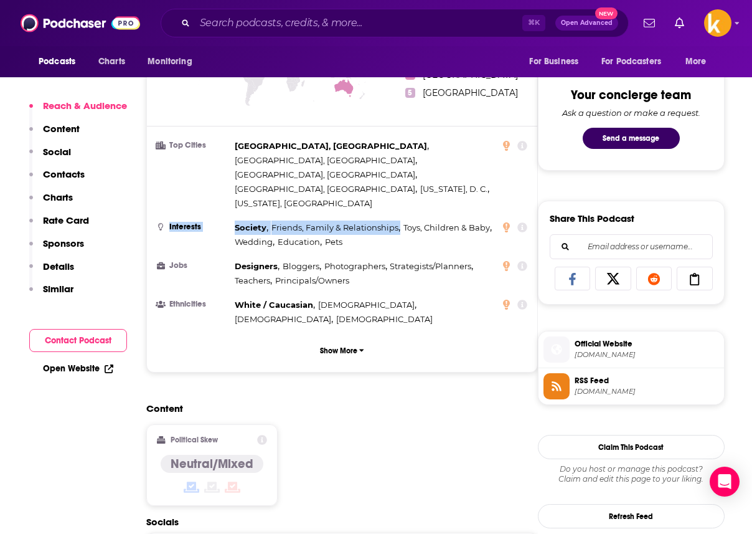
drag, startPoint x: 250, startPoint y: 178, endPoint x: 377, endPoint y: 191, distance: 128.3
click at [377, 220] on li "Interests Society , Friends, Family & Relationships , Toys, Children & Baby , W…" at bounding box center [342, 234] width 370 height 29
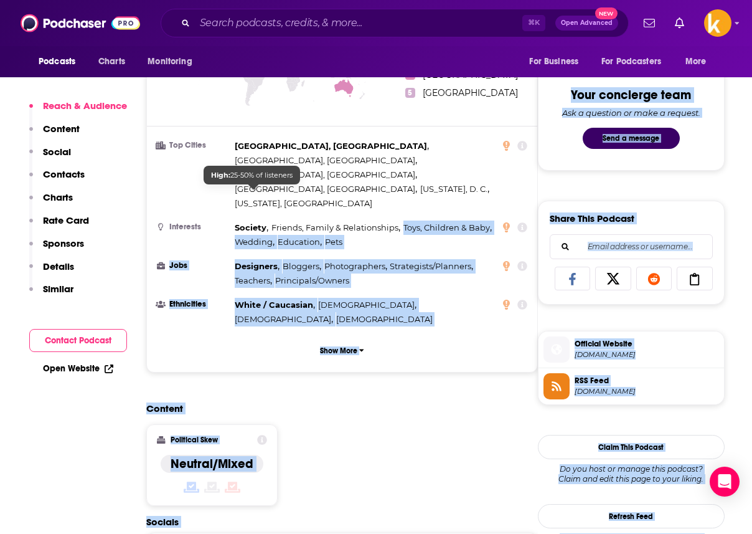
drag, startPoint x: 361, startPoint y: 199, endPoint x: 254, endPoint y: 189, distance: 107.6
click at [253, 220] on div "Society , Friends, Family & Relationships , Toys, Children & Baby , Wedding , E…" at bounding box center [368, 234] width 266 height 29
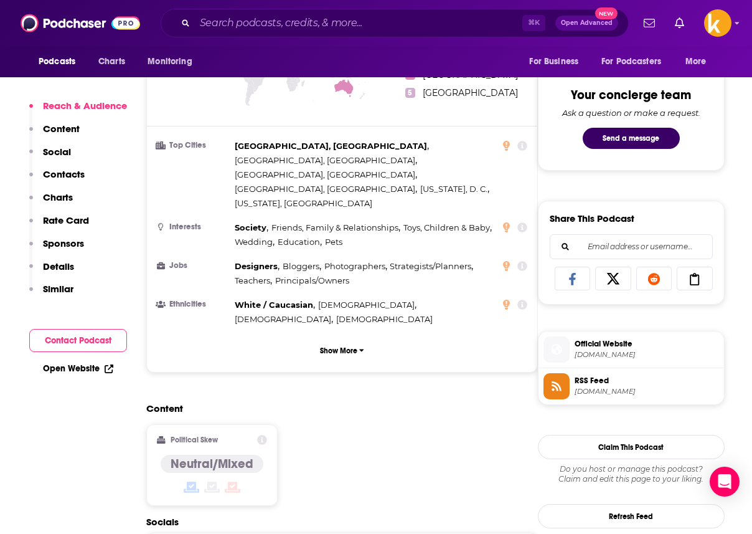
click at [328, 402] on div "Content Political Skew Neutral/Mixed" at bounding box center [342, 458] width 392 height 113
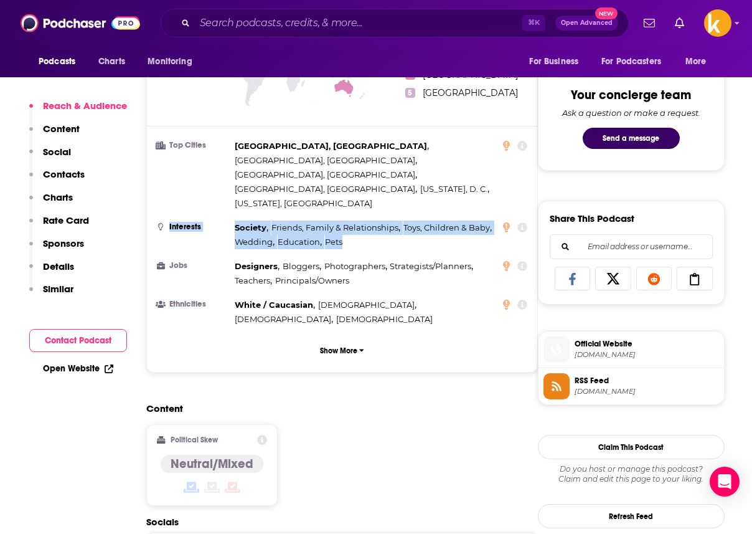
drag, startPoint x: 230, startPoint y: 176, endPoint x: 342, endPoint y: 198, distance: 114.3
click at [342, 220] on li "Interests Society , Friends, Family & Relationships , Toys, Children & Baby , W…" at bounding box center [342, 234] width 370 height 29
copy li "Interests Society , Friends, Family & Relationships , Toys, Children & Baby , W…"
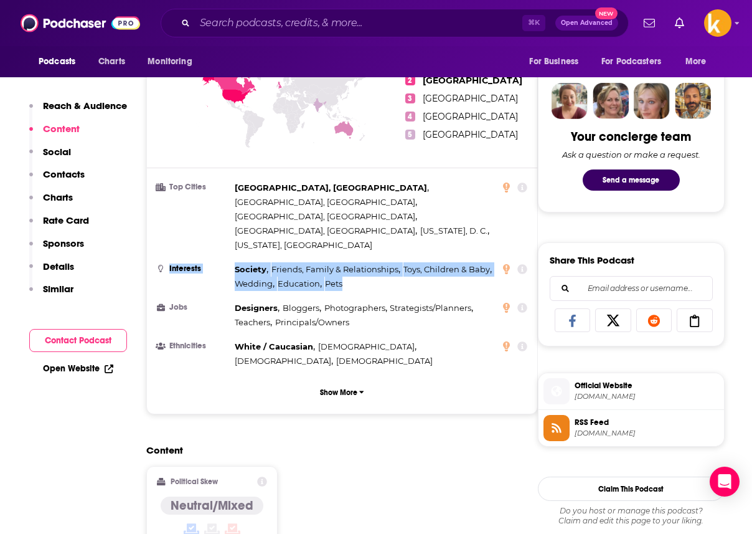
scroll to position [0, 0]
